Goal: Check status: Check status

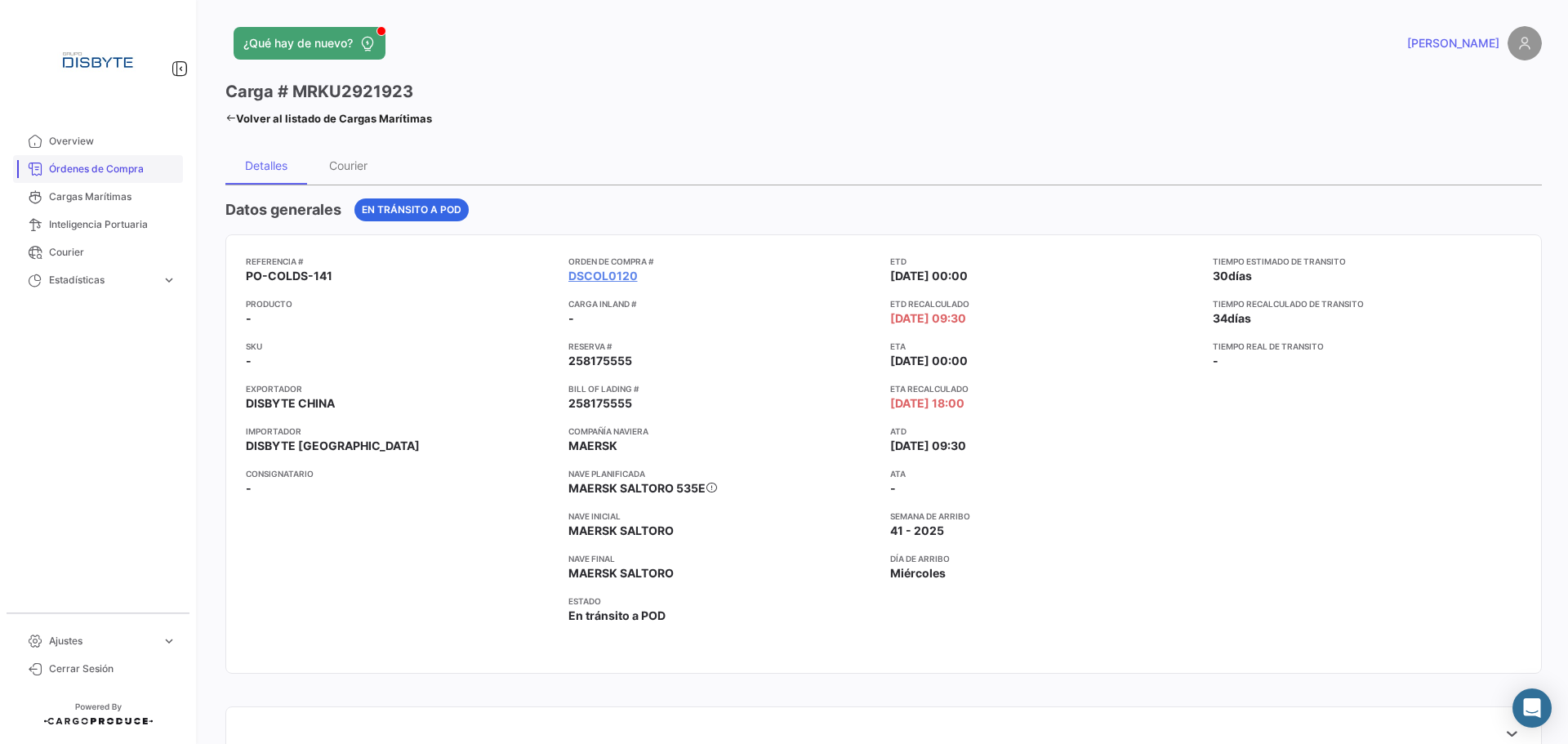
click at [136, 175] on span "Órdenes de Compra" at bounding box center [112, 169] width 127 height 14
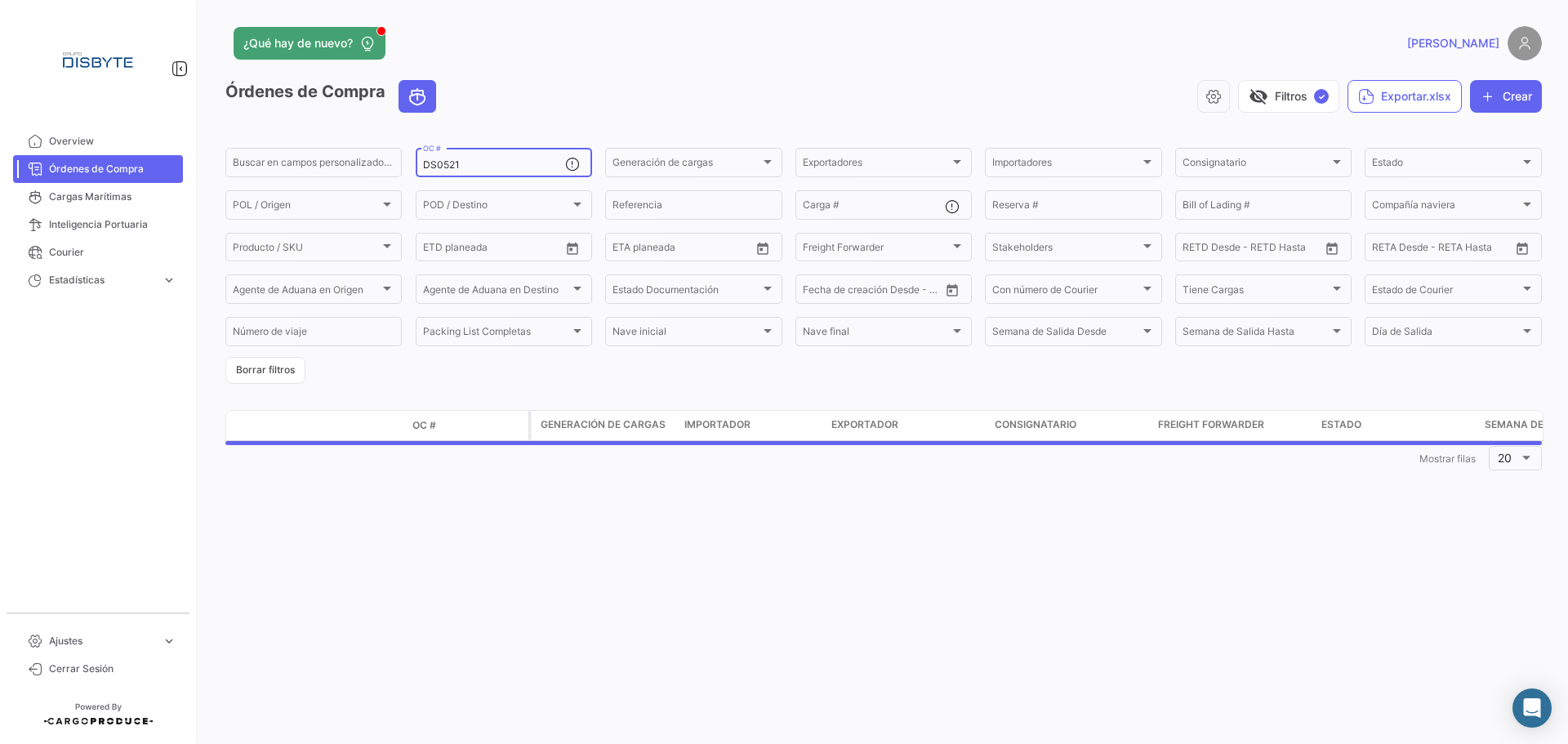
click at [436, 159] on input "DS0521" at bounding box center [494, 165] width 142 height 12
paste input "53"
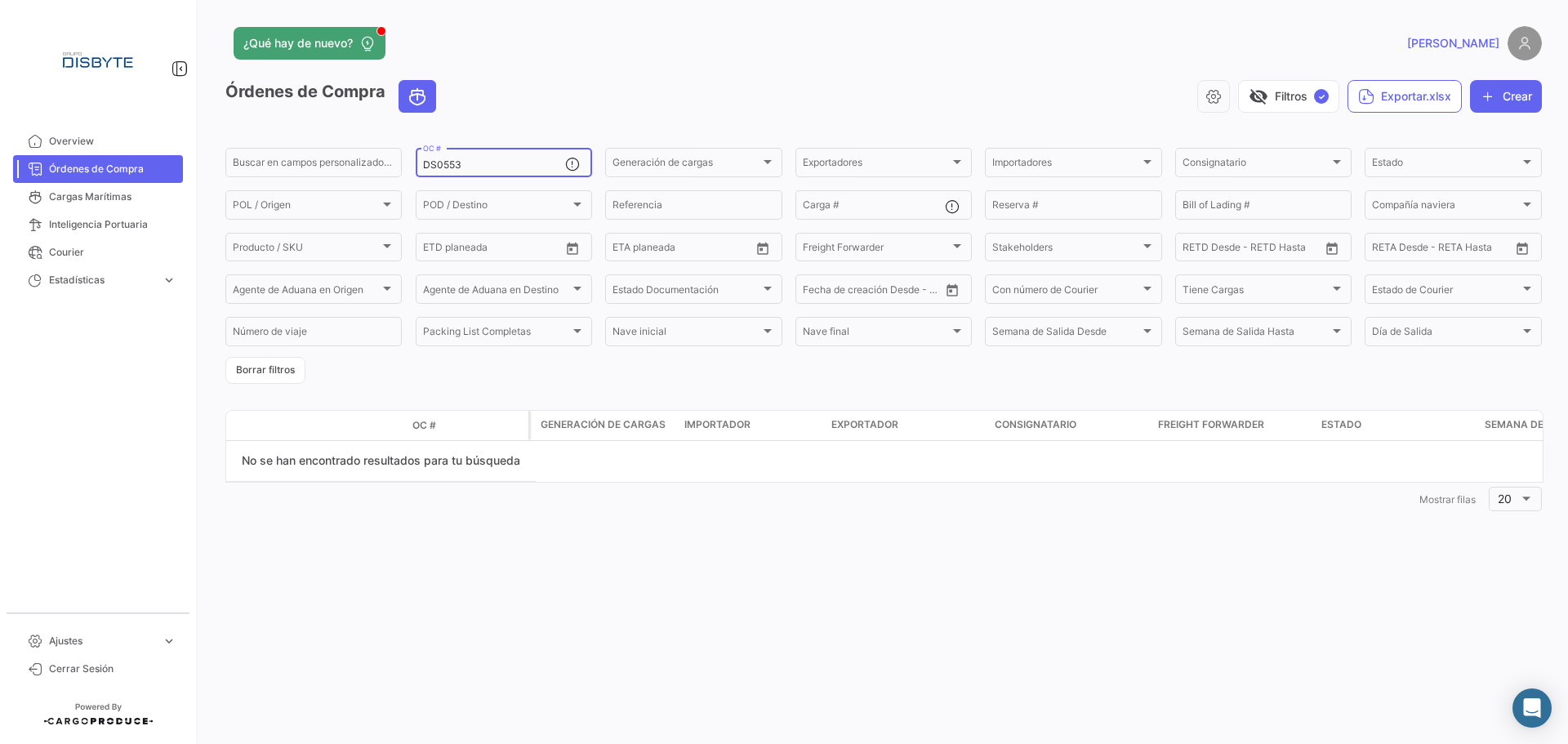
type input "DS0553"
click at [356, 578] on div "¿Qué hay de nuevo? [PERSON_NAME] de Compra visibility_off Filtros ✓ Exportar.xl…" at bounding box center [884, 372] width 1369 height 744
click at [131, 137] on span "Overview" at bounding box center [112, 141] width 127 height 14
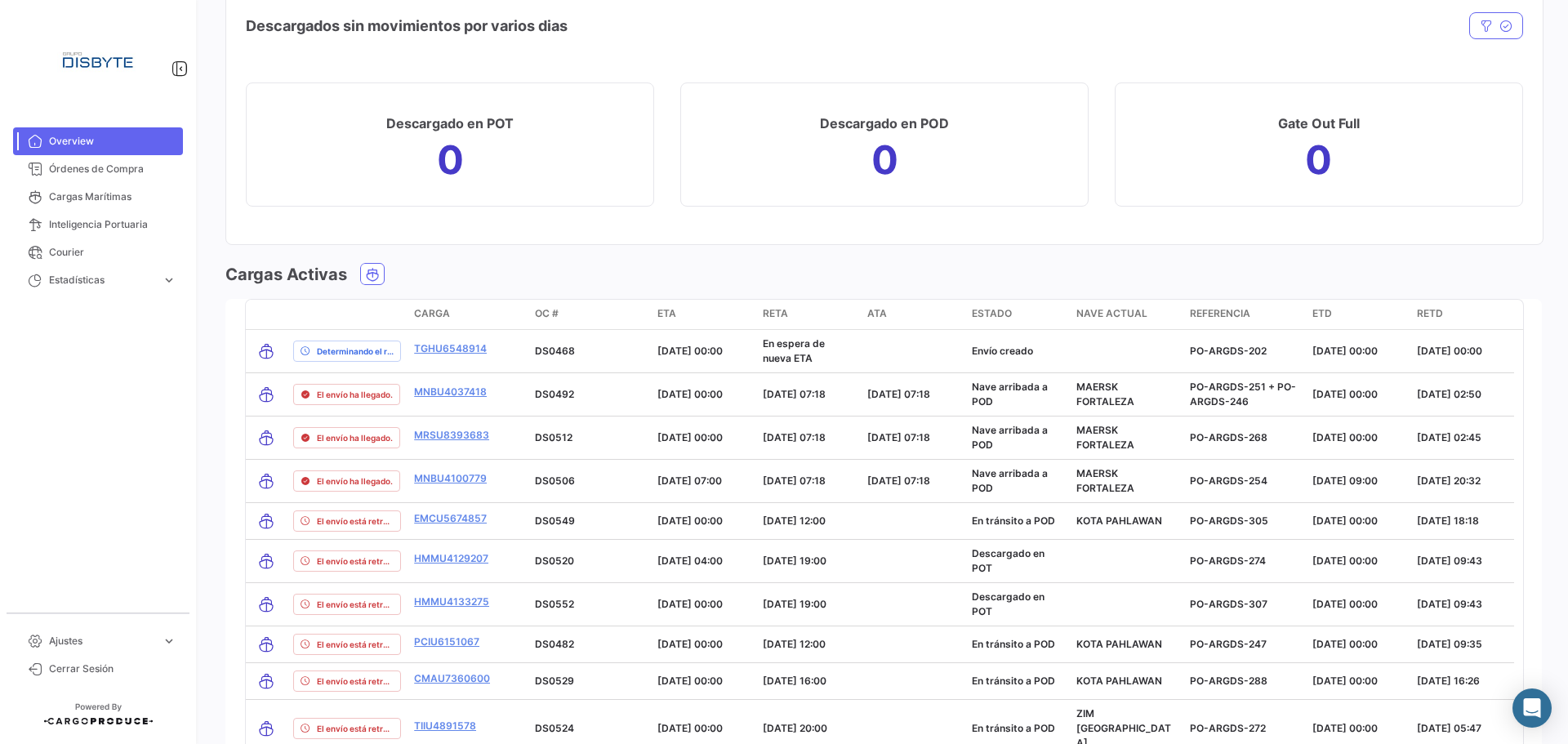
scroll to position [1715, 0]
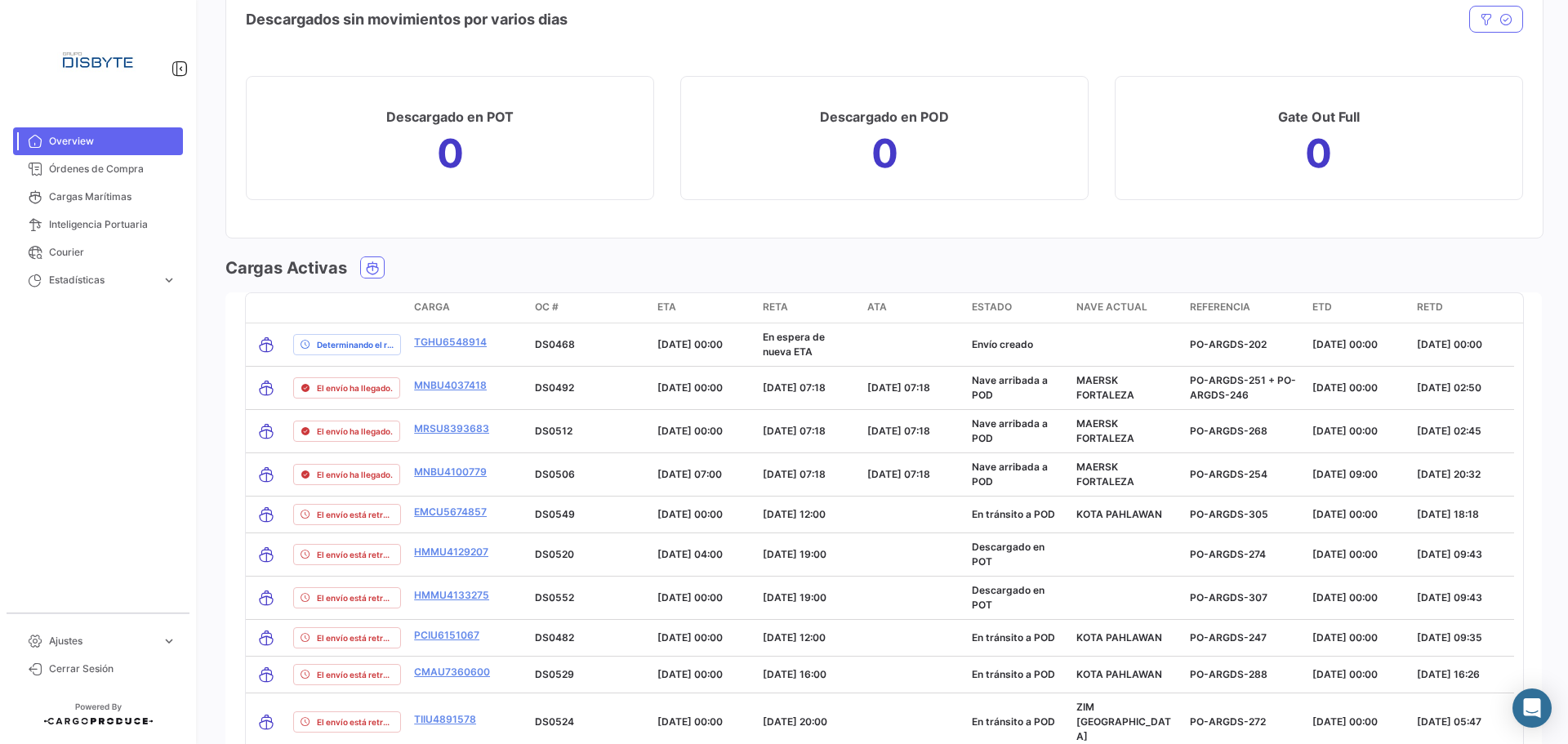
click at [536, 259] on div "Cargas Activas" at bounding box center [884, 268] width 1317 height 23
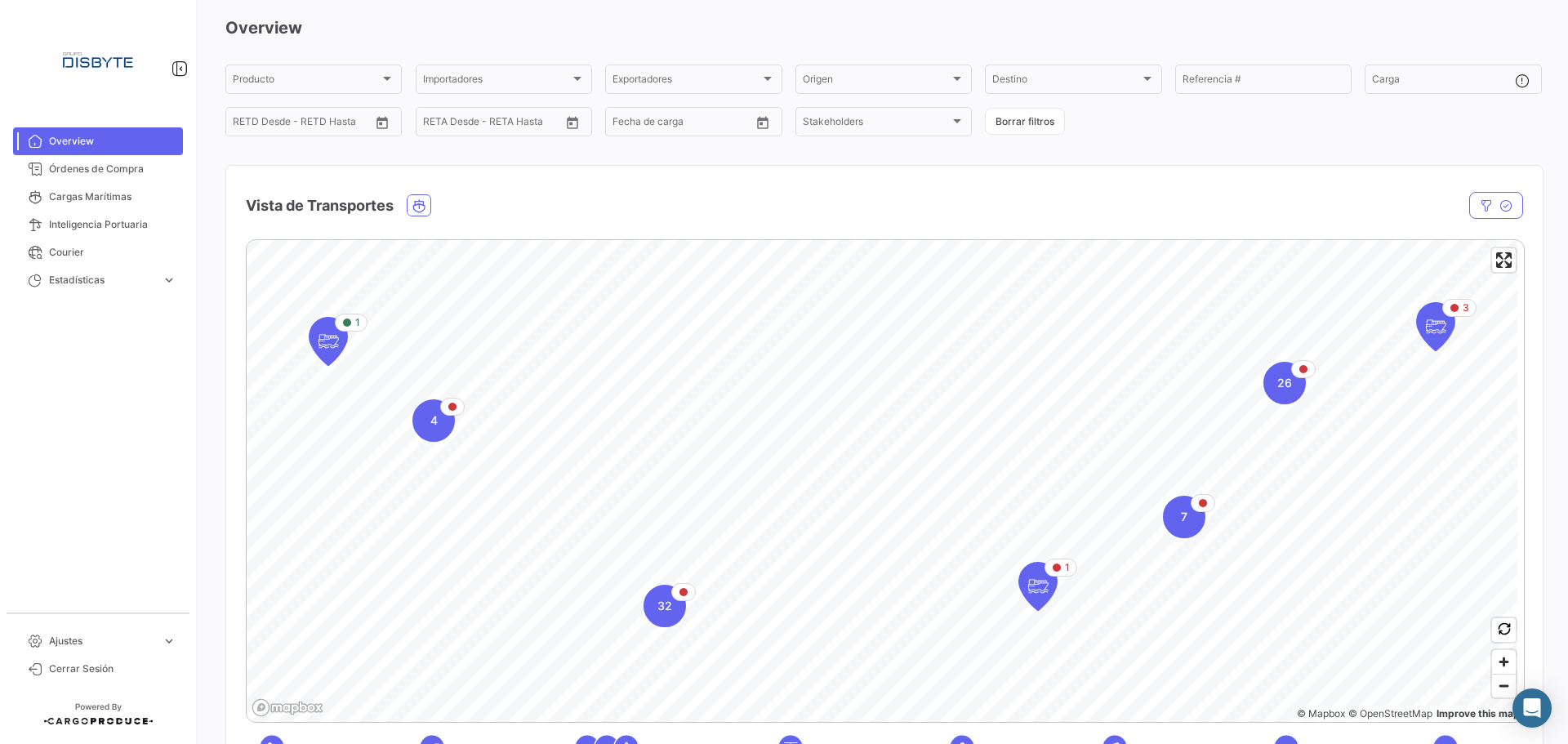
scroll to position [0, 0]
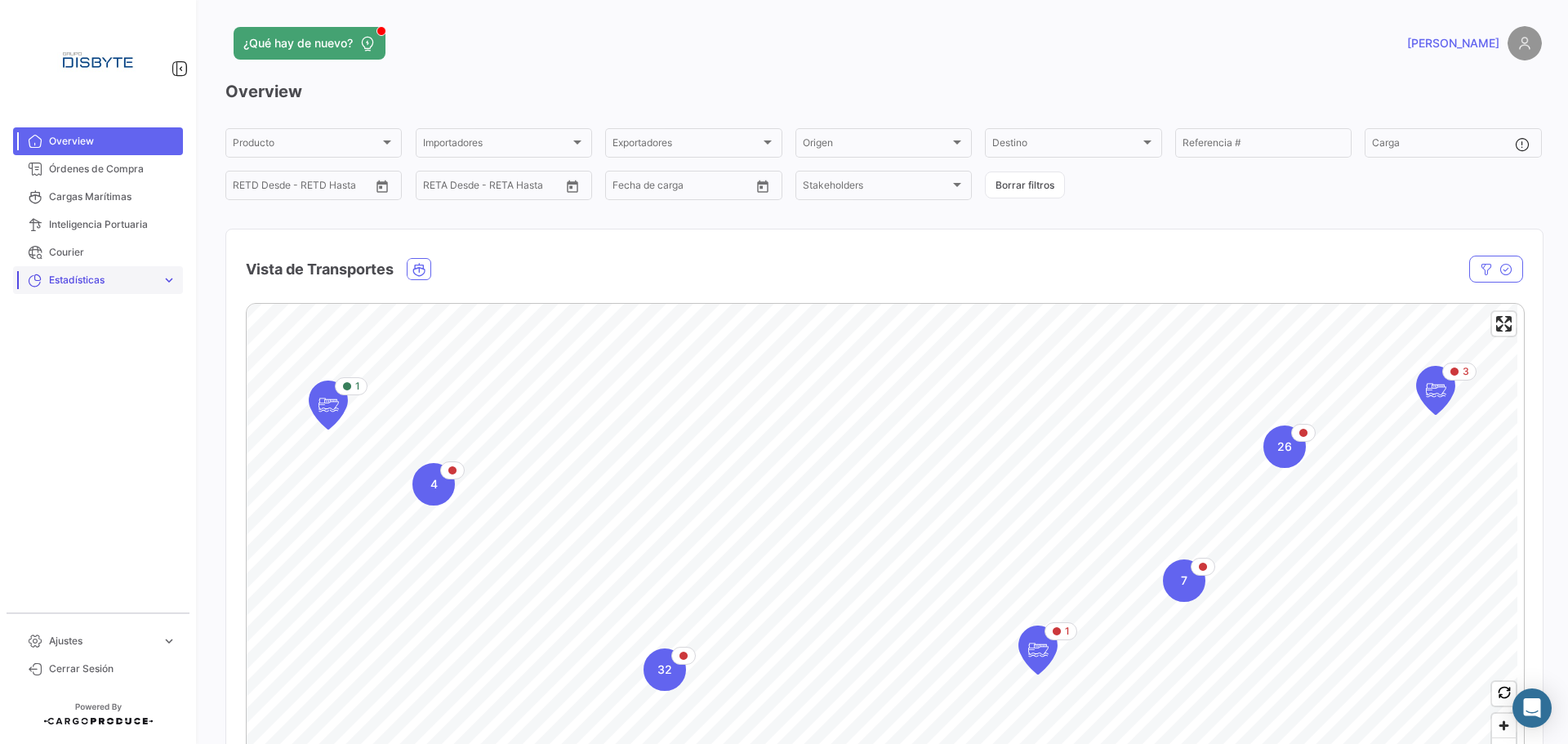
click at [169, 285] on span "expand_more" at bounding box center [169, 280] width 14 height 14
click at [139, 313] on link "Tiempo a destino" at bounding box center [109, 314] width 147 height 24
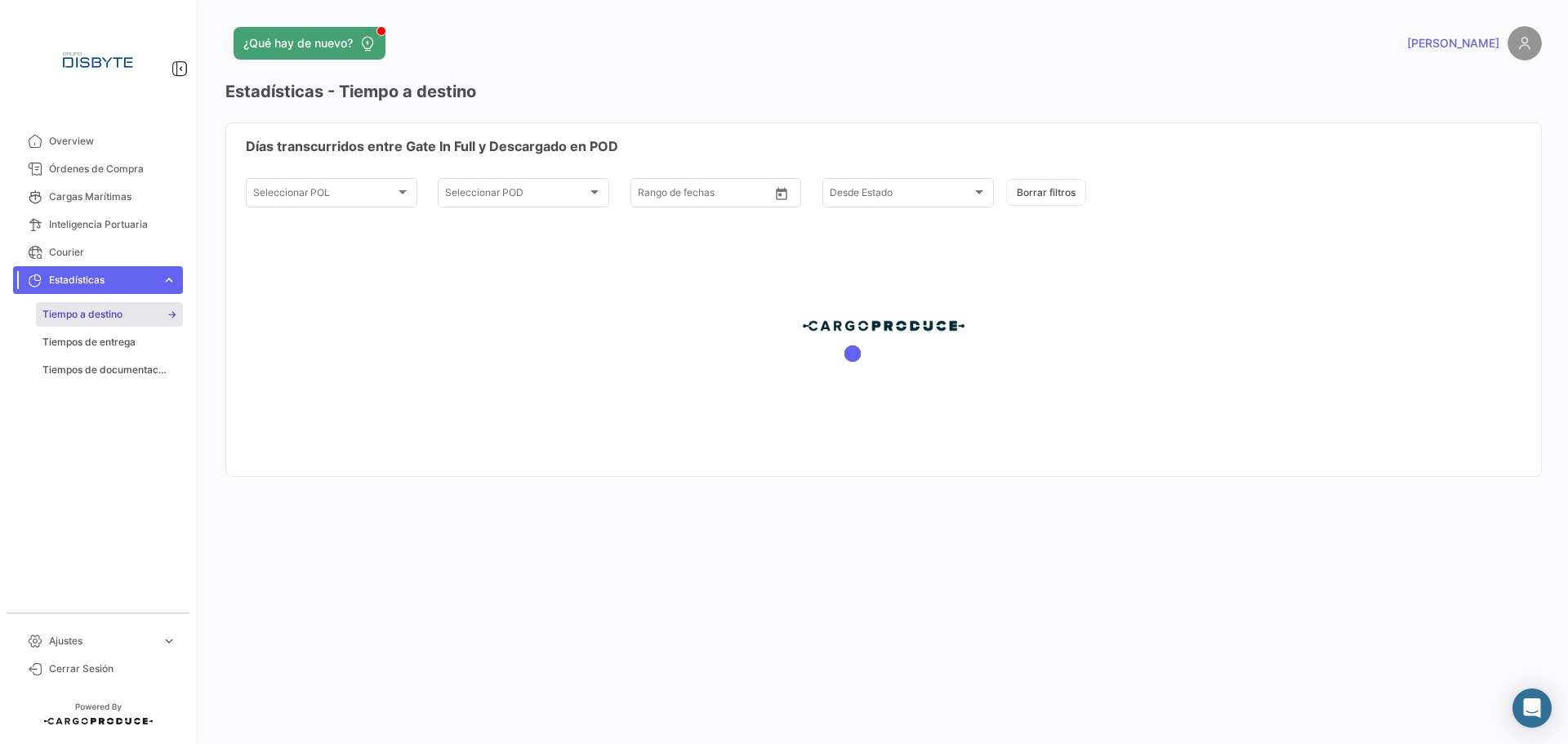
type input "[DATE]"
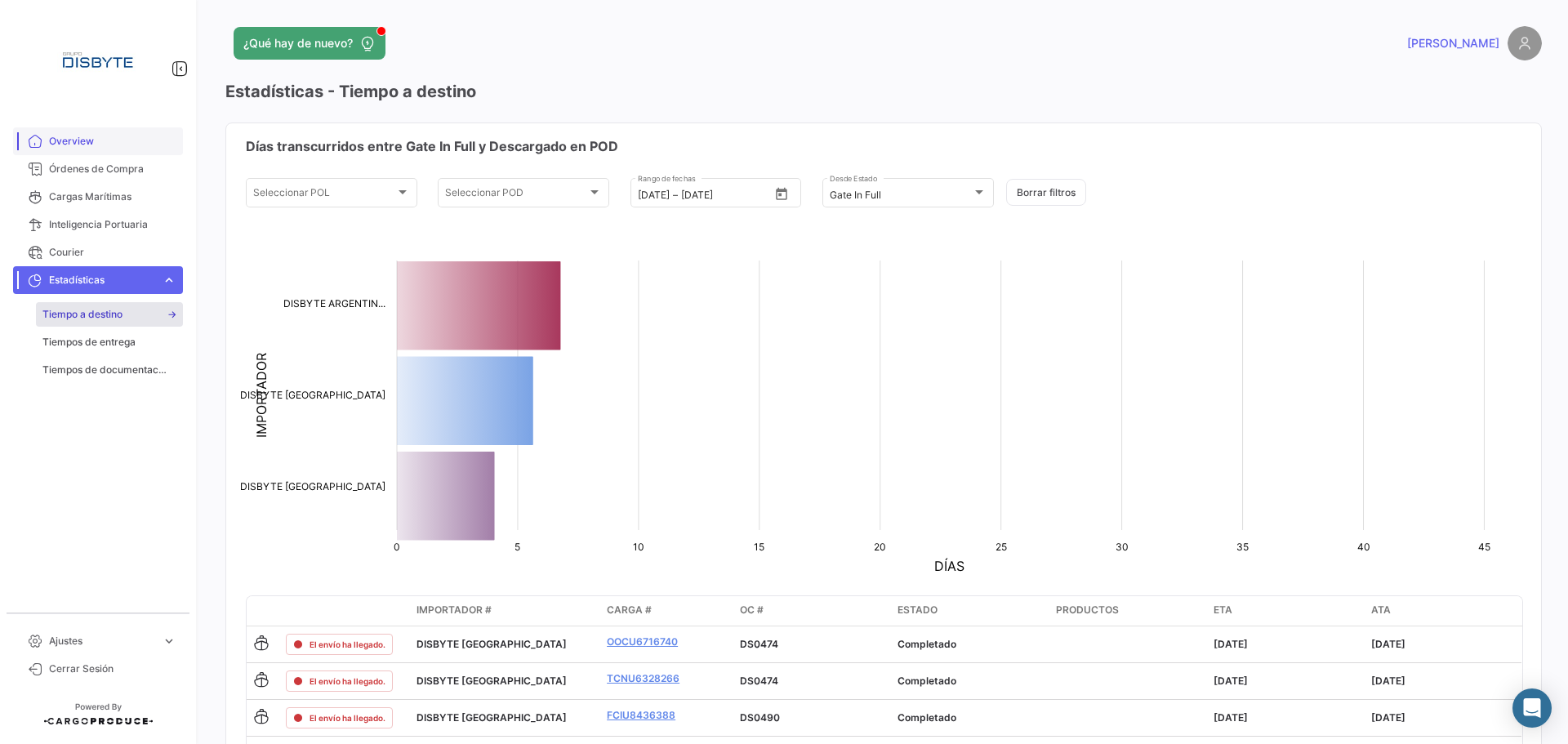
click at [96, 144] on span "Overview" at bounding box center [112, 141] width 127 height 14
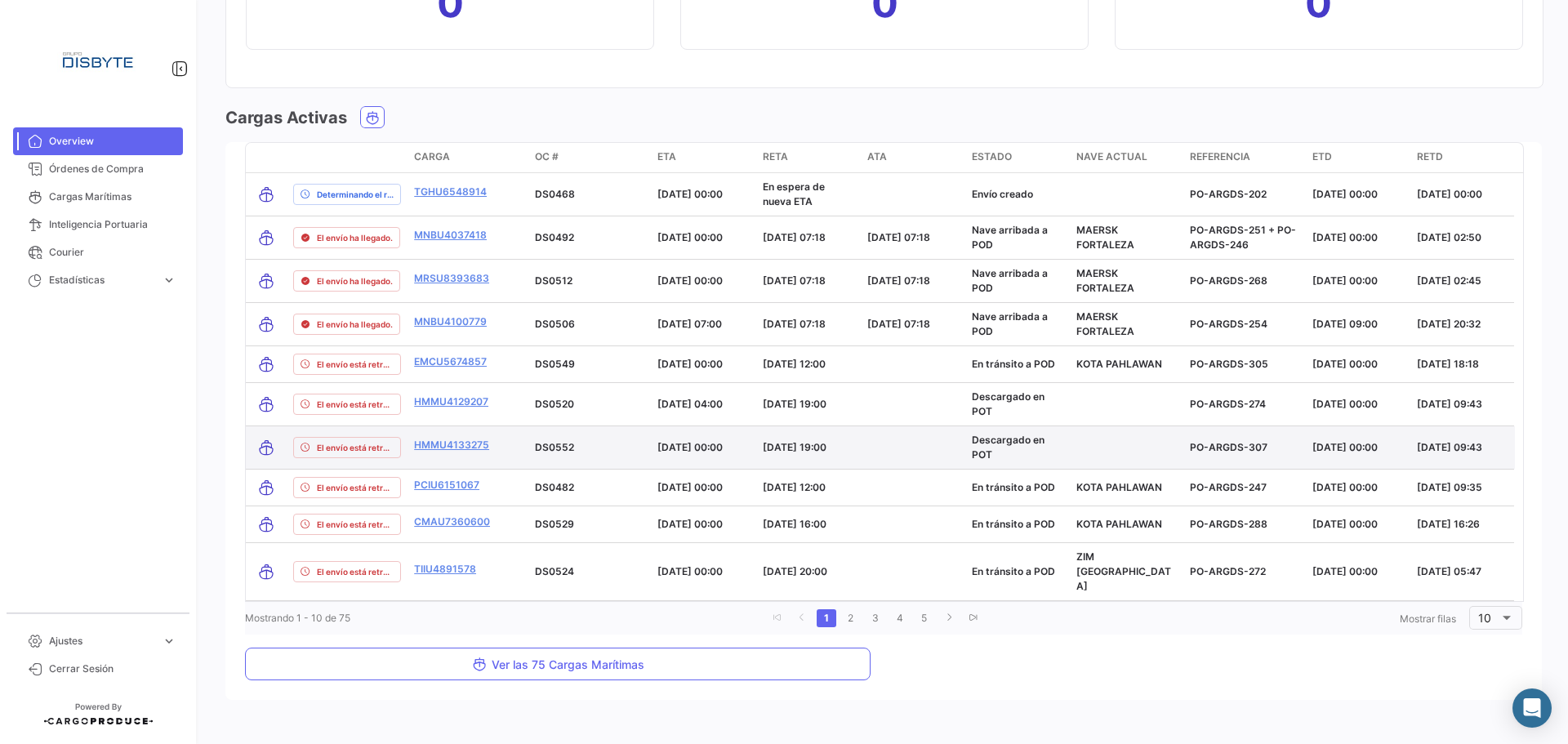
scroll to position [1872, 0]
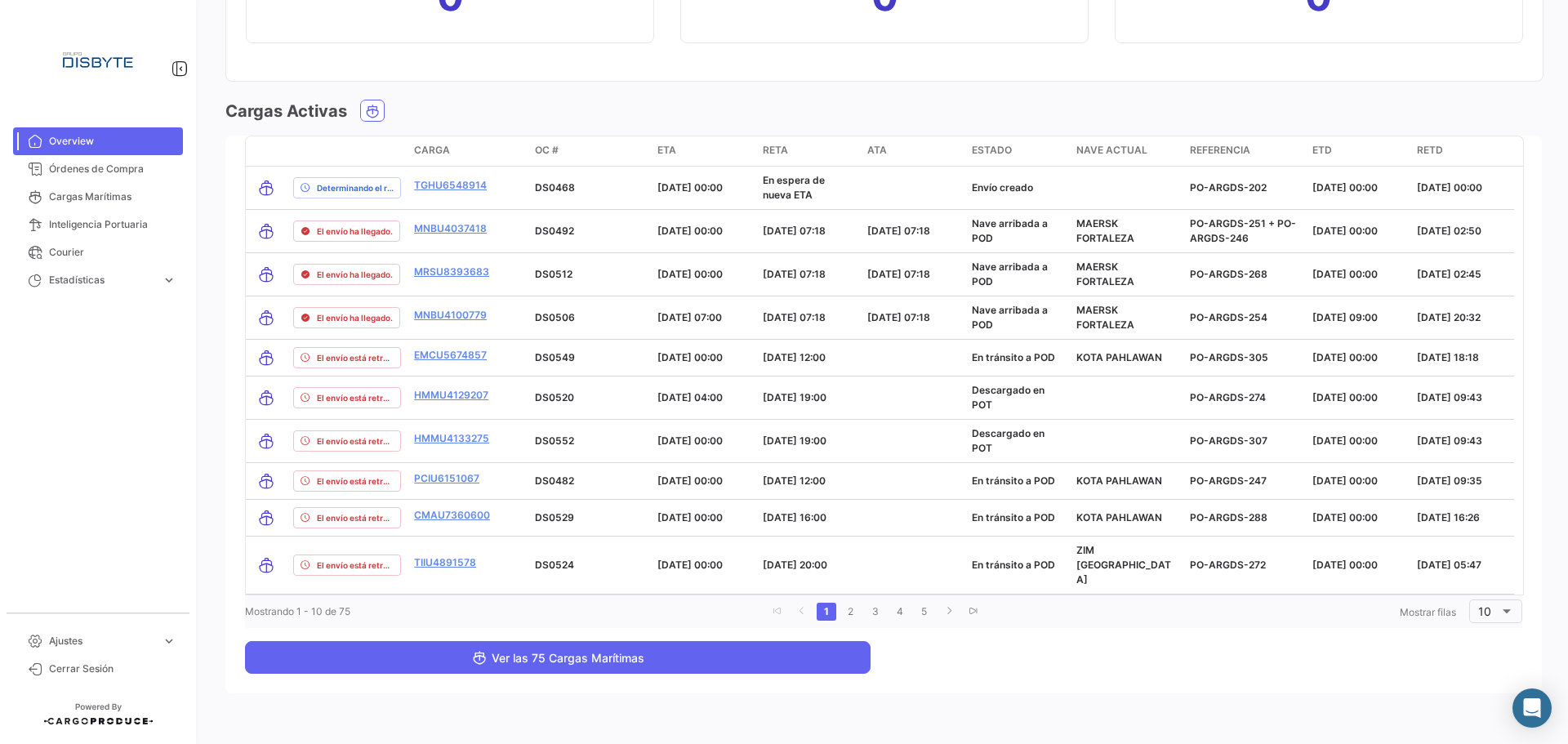
click at [601, 646] on button "Ver las 75 Cargas Marítimas" at bounding box center [557, 658] width 626 height 32
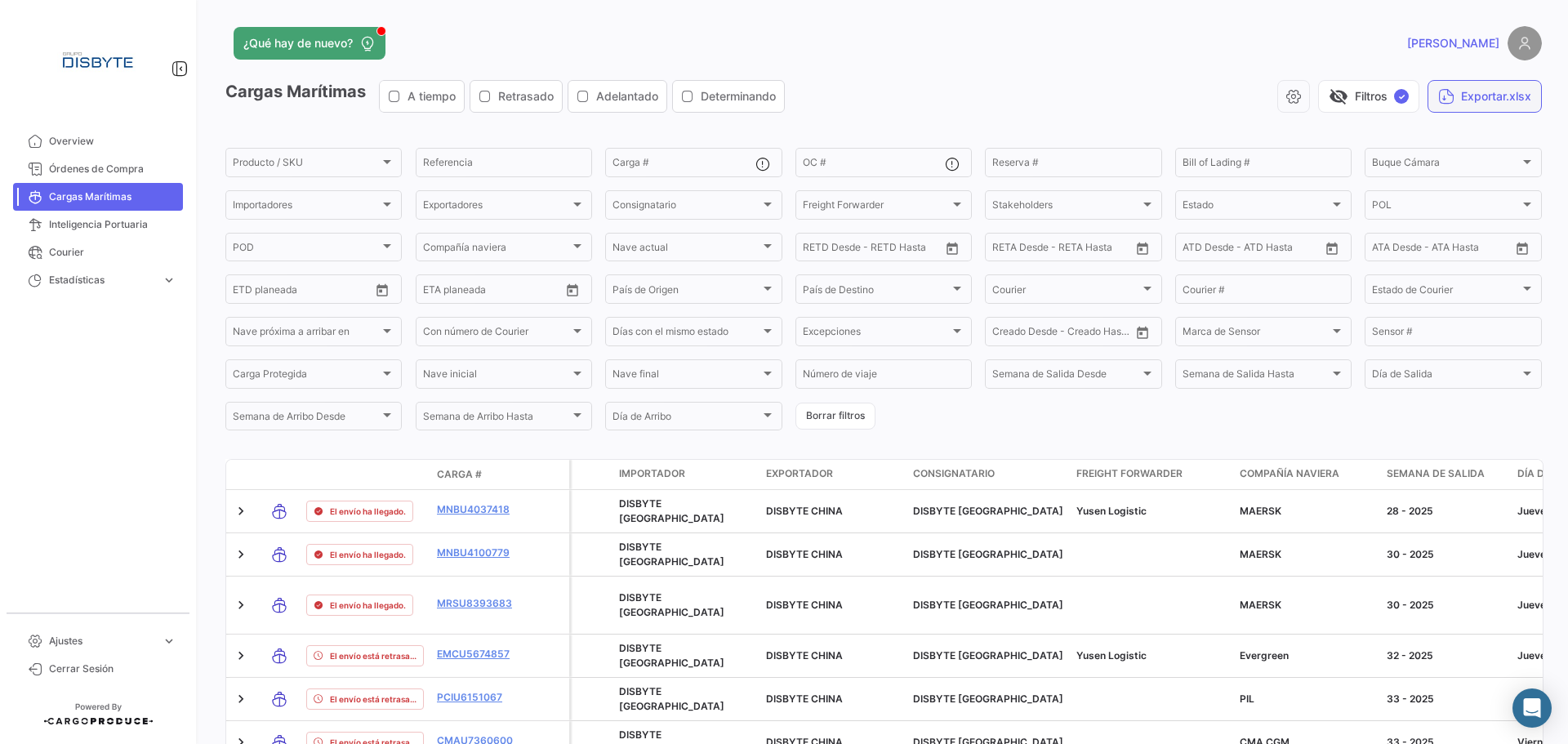
click at [1464, 97] on button "Exportar.xlsx" at bounding box center [1484, 96] width 114 height 32
